Goal: Task Accomplishment & Management: Manage account settings

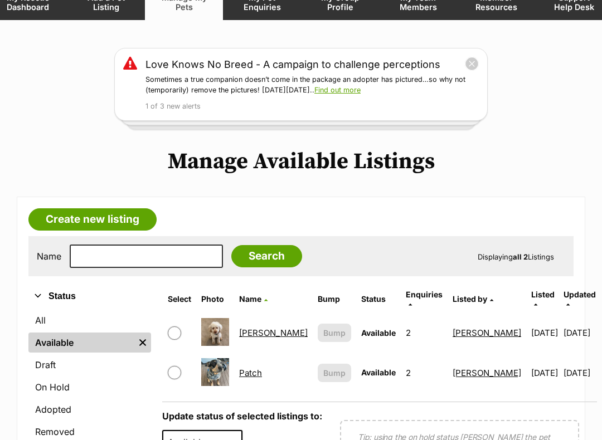
scroll to position [110, 0]
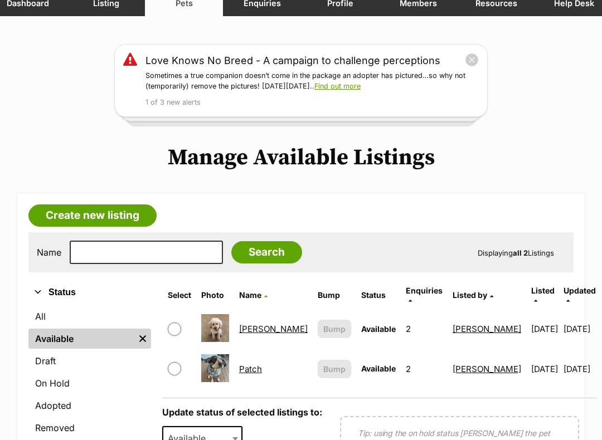
click at [258, 324] on link "Georgie" at bounding box center [273, 329] width 69 height 11
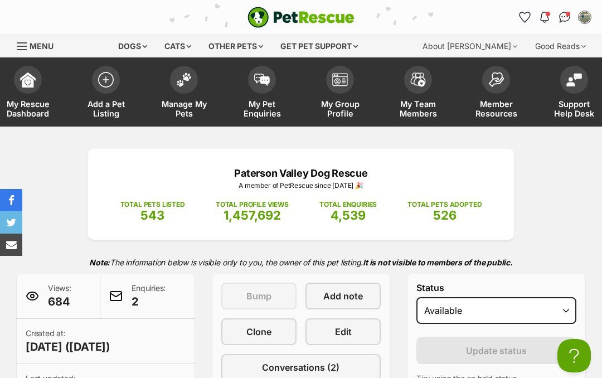
click at [358, 327] on link "Edit" at bounding box center [342, 331] width 75 height 27
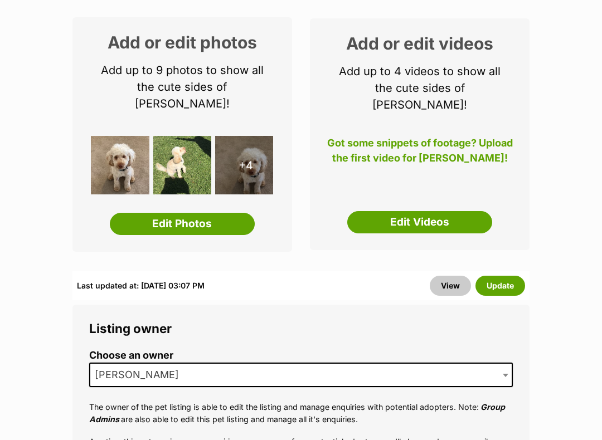
scroll to position [172, 0]
click at [185, 213] on link "Edit Photos" at bounding box center [182, 224] width 145 height 22
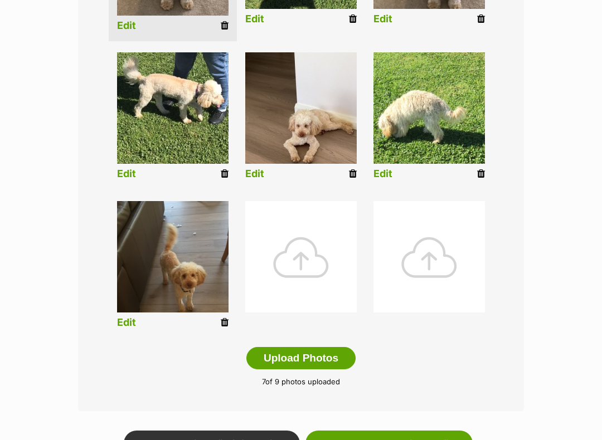
scroll to position [407, 0]
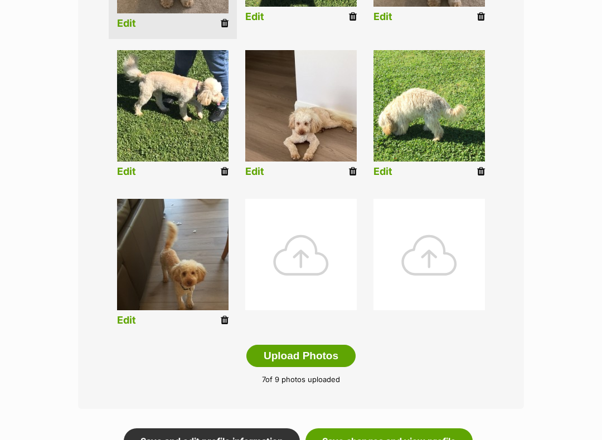
click at [314, 356] on button "Upload Photos" at bounding box center [300, 356] width 109 height 22
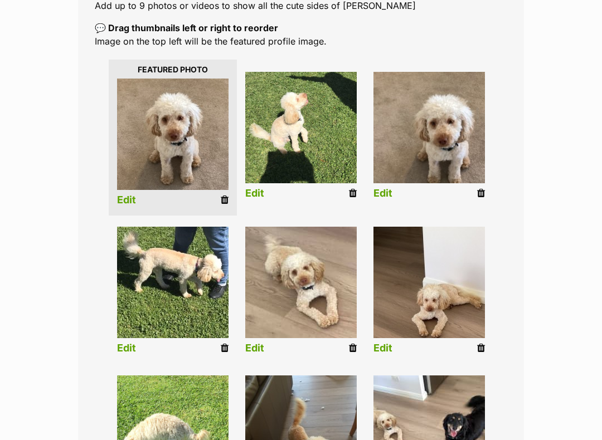
scroll to position [231, 0]
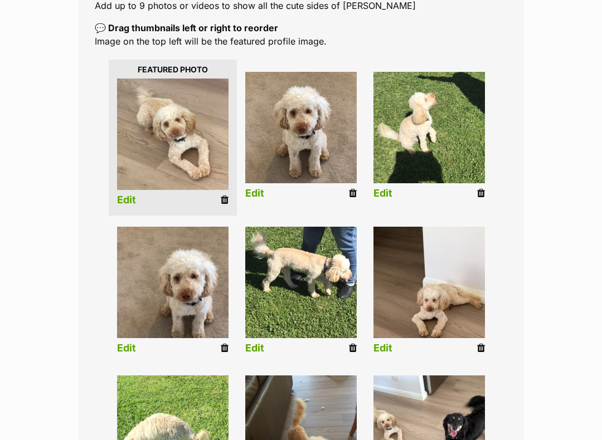
click at [537, 296] on div "Editing Georgie's photos Add pet photos Add up to 9 photos or videos to show al…" at bounding box center [301, 274] width 602 height 713
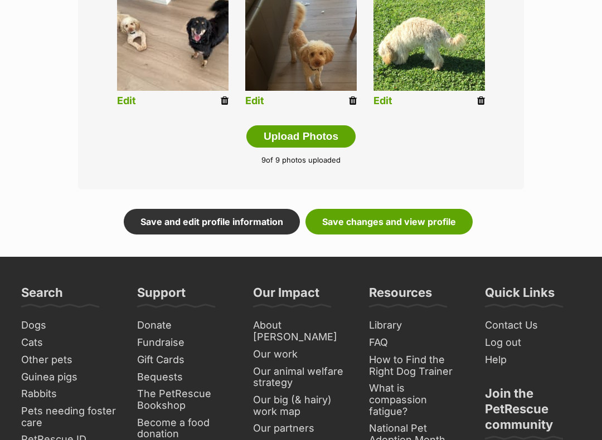
scroll to position [627, 0]
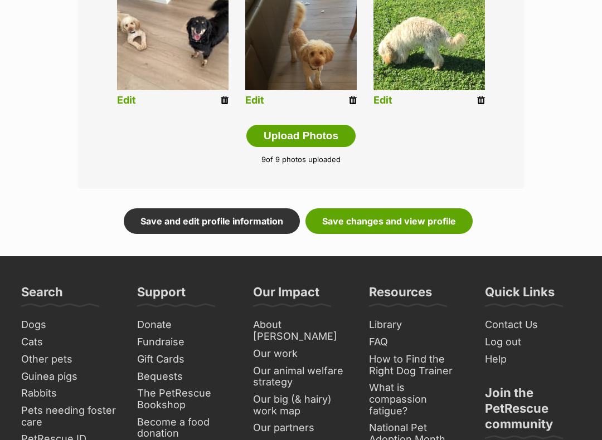
click at [401, 225] on link "Save changes and view profile" at bounding box center [388, 221] width 167 height 26
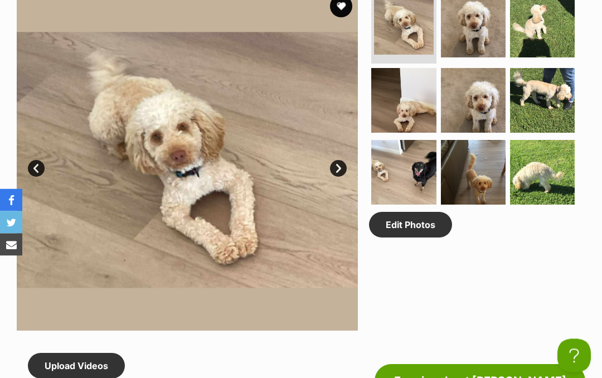
scroll to position [593, 0]
